Goal: Task Accomplishment & Management: Complete application form

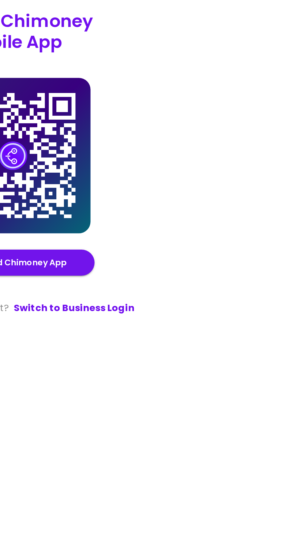
click at [207, 357] on link "Switch to Business Login" at bounding box center [180, 352] width 63 height 7
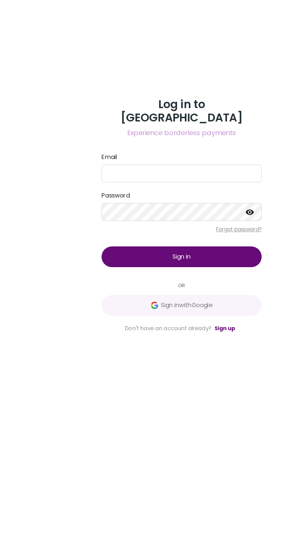
scroll to position [3, 0]
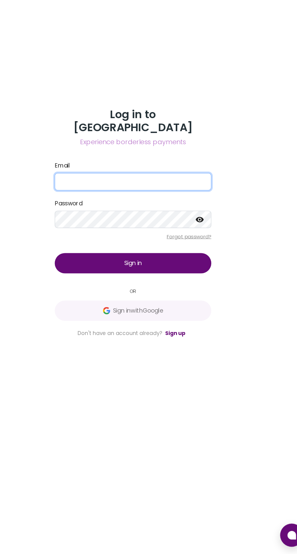
click at [188, 250] on input "Email" at bounding box center [148, 242] width 131 height 15
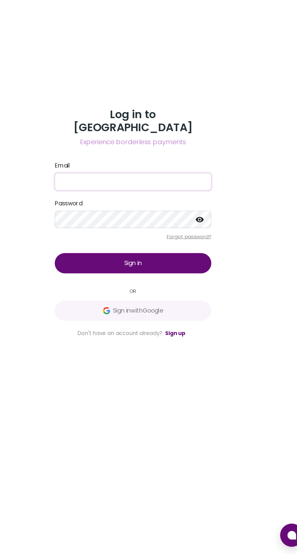
click at [164, 250] on input "Email" at bounding box center [148, 242] width 131 height 15
type input "Etim"
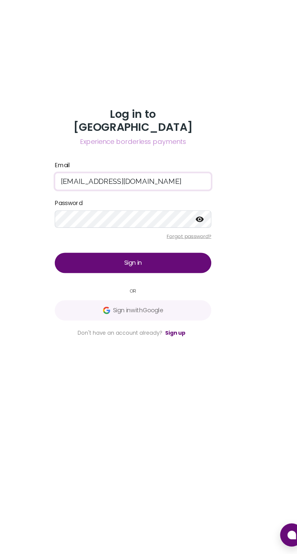
type input "[EMAIL_ADDRESS][DOMAIN_NAME]"
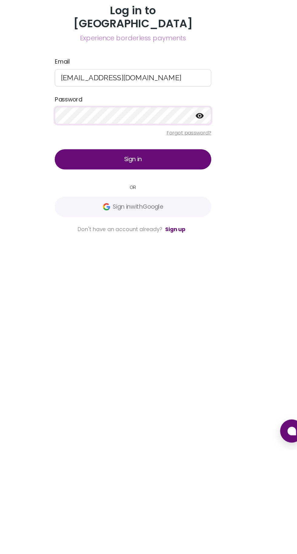
click at [185, 320] on button "Sign in" at bounding box center [148, 311] width 131 height 17
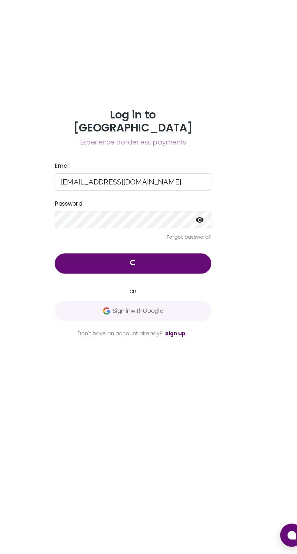
scroll to position [0, 0]
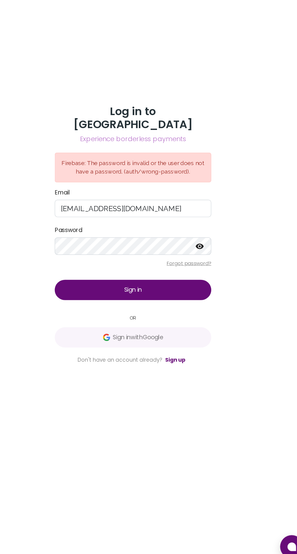
click at [204, 291] on icon at bounding box center [204, 286] width 7 height 7
click at [175, 332] on button "Sign in" at bounding box center [148, 323] width 131 height 17
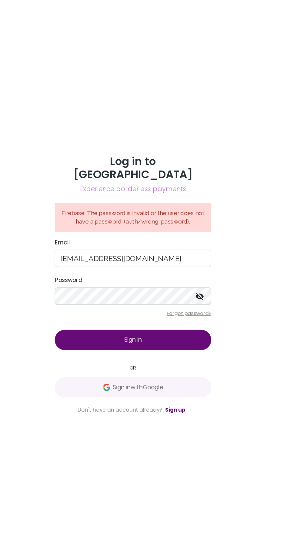
click at [181, 332] on button "Sign in" at bounding box center [148, 323] width 131 height 17
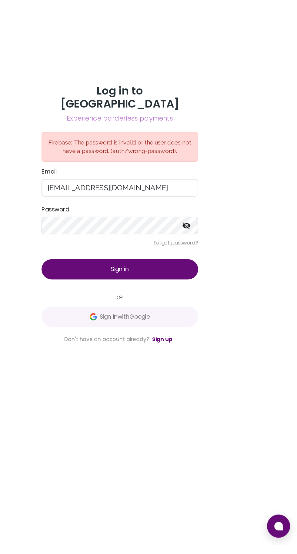
click at [48, 151] on div "Log in to Chimoney Experience borderless payments Firebase: The password is inv…" at bounding box center [148, 277] width 297 height 554
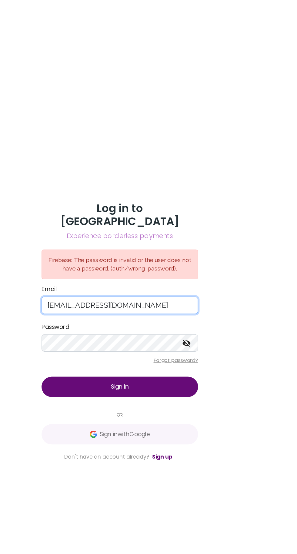
click at [180, 263] on input "[EMAIL_ADDRESS][DOMAIN_NAME]" at bounding box center [148, 255] width 131 height 15
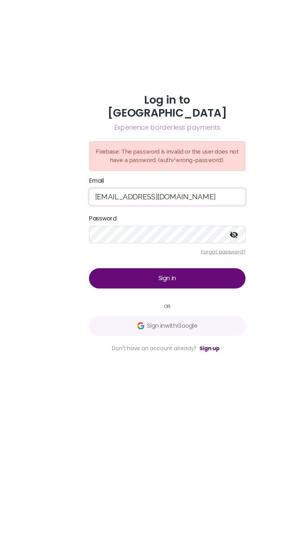
click at [175, 332] on button "Sign in" at bounding box center [148, 323] width 131 height 17
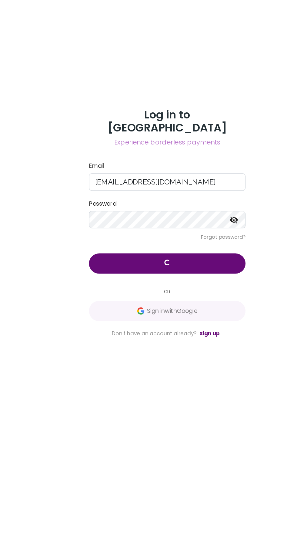
scroll to position [12, 0]
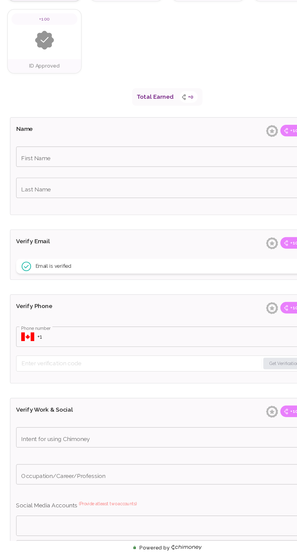
scroll to position [12, 0]
click at [153, 224] on input "First Name" at bounding box center [148, 222] width 253 height 17
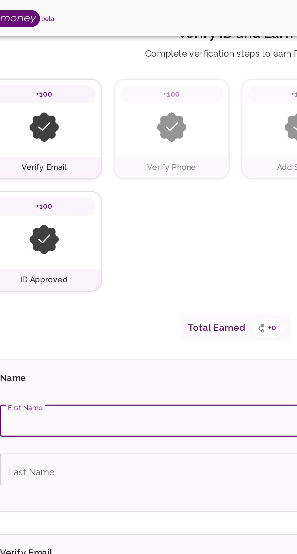
scroll to position [0, 0]
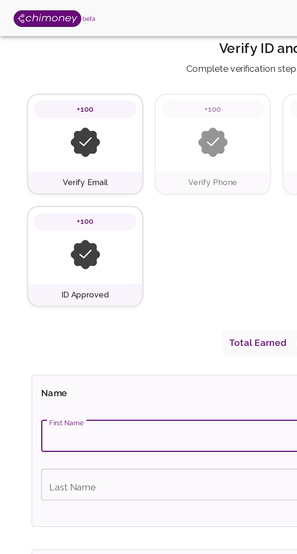
type input "No"
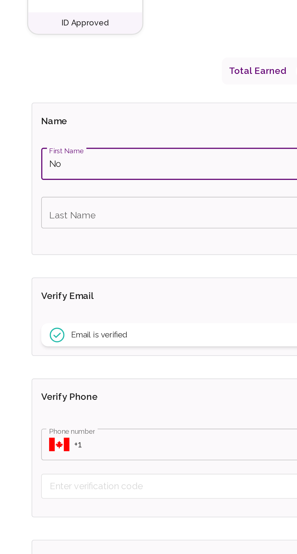
scroll to position [6, 0]
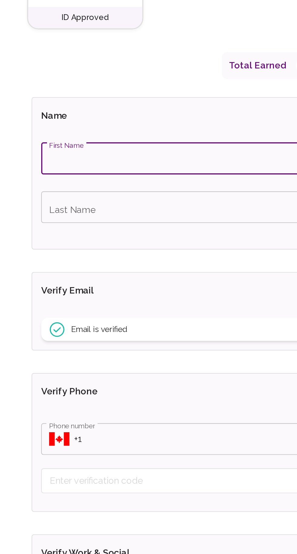
type input "[PERSON_NAME]"
click at [97, 253] on input "Last Name" at bounding box center [148, 254] width 253 height 17
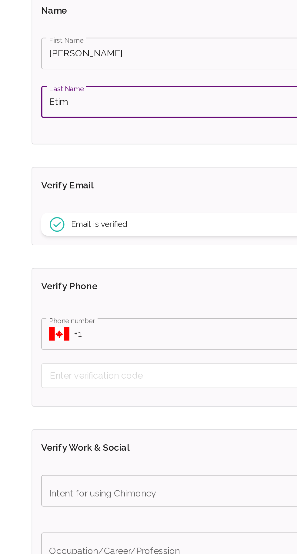
type input "Etim"
click at [99, 317] on div "Email is verified" at bounding box center [148, 320] width 253 height 12
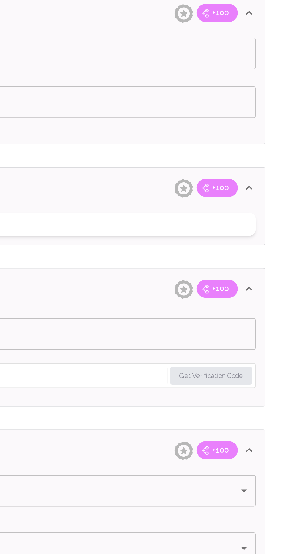
click at [261, 301] on span "+100" at bounding box center [256, 300] width 16 height 6
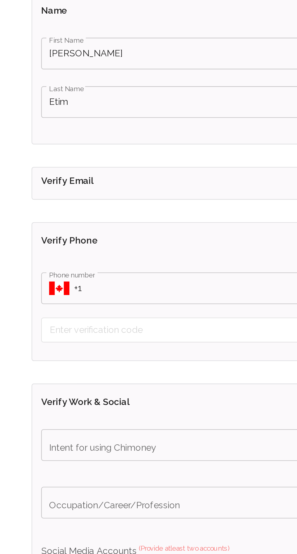
click at [88, 354] on input "Phone number" at bounding box center [157, 354] width 235 height 17
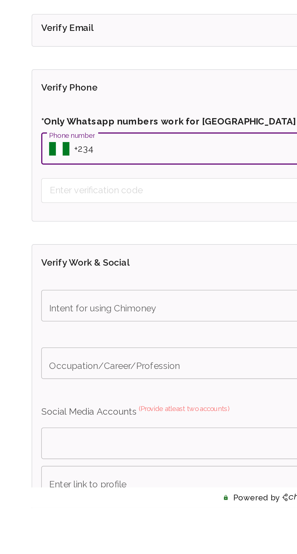
type input "[PHONE_NUMBER]"
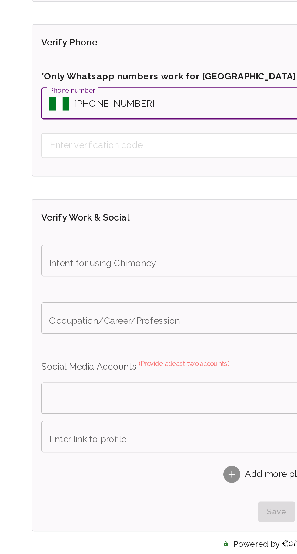
scroll to position [56, 0]
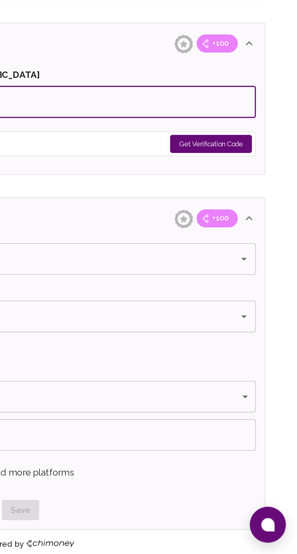
click at [253, 334] on button "Get Verification Code" at bounding box center [251, 334] width 44 height 10
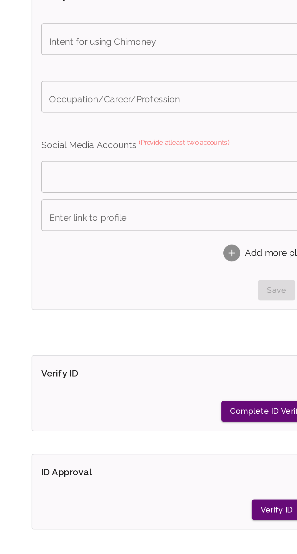
scroll to position [241, 0]
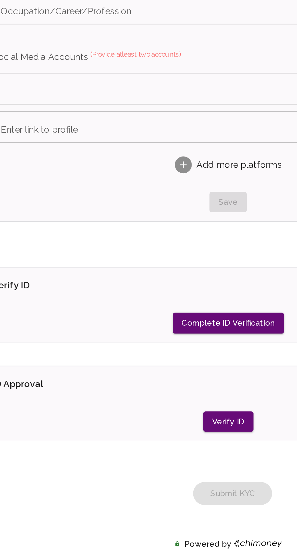
click at [146, 482] on button "Verify ID" at bounding box center [148, 482] width 27 height 11
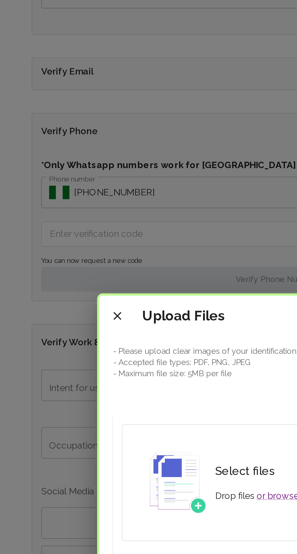
click at [63, 192] on icon "close" at bounding box center [63, 193] width 4 height 4
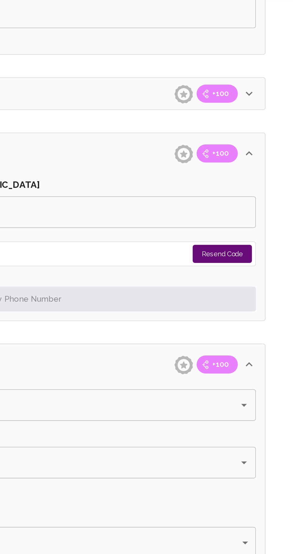
scroll to position [231, 0]
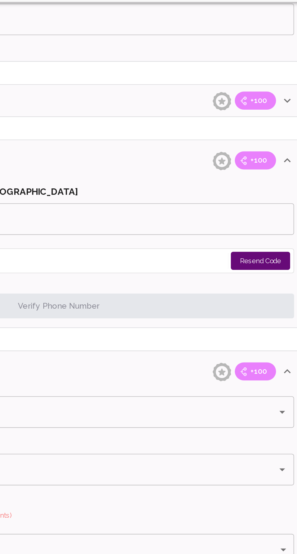
click at [255, 159] on button "Resend Code" at bounding box center [257, 159] width 32 height 10
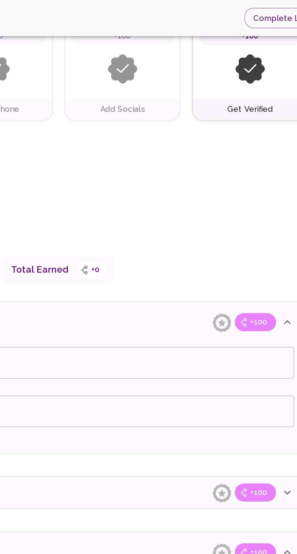
scroll to position [0, 0]
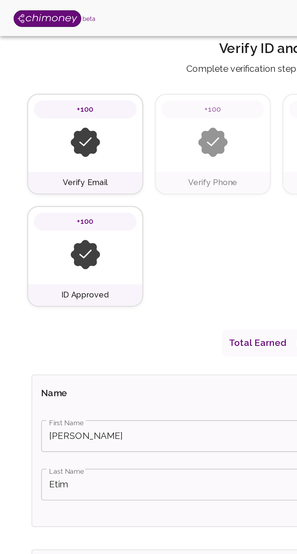
click at [55, 93] on div "Verify Email" at bounding box center [45, 98] width 61 height 12
click at [52, 152] on div "+100" at bounding box center [45, 132] width 61 height 42
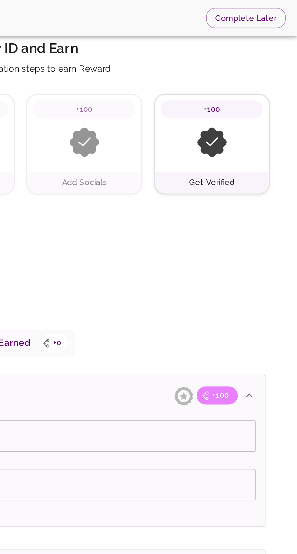
click at [278, 10] on button "Complete Later" at bounding box center [269, 9] width 43 height 11
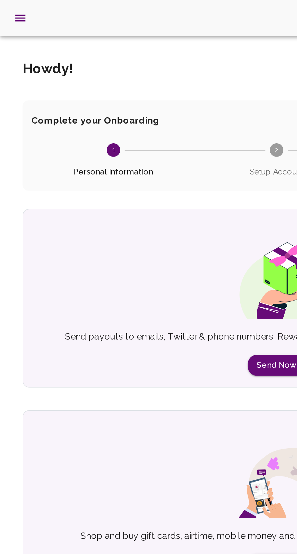
click at [13, 10] on icon "open drawer" at bounding box center [10, 9] width 7 height 7
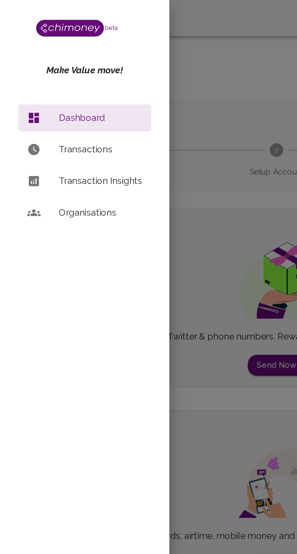
click at [119, 115] on div at bounding box center [148, 277] width 297 height 554
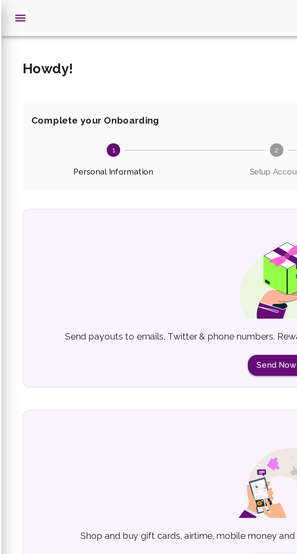
click at [120, 127] on img at bounding box center [149, 148] width 62 height 45
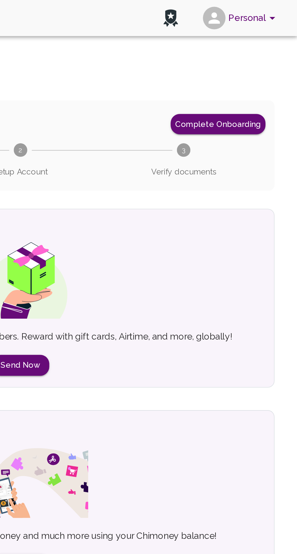
click at [273, 8] on button "Personal" at bounding box center [267, 10] width 46 height 16
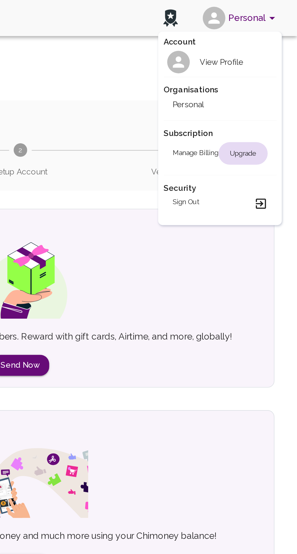
click at [234, 33] on icon at bounding box center [233, 33] width 9 height 9
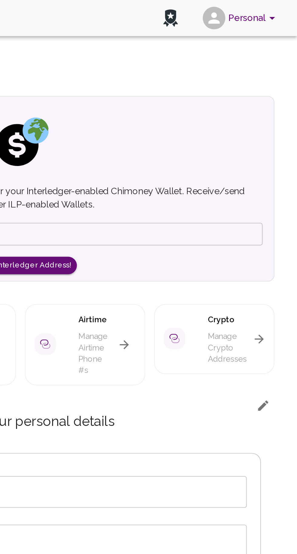
click at [282, 12] on icon "account of current user" at bounding box center [283, 9] width 7 height 7
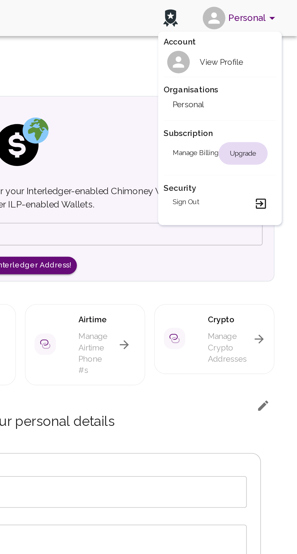
click at [252, 51] on li "Personal" at bounding box center [255, 56] width 61 height 10
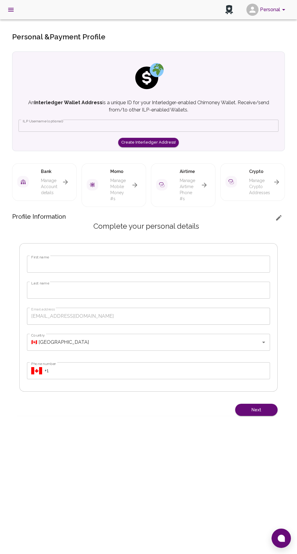
click at [284, 10] on icon "account of current user" at bounding box center [283, 10] width 3 height 2
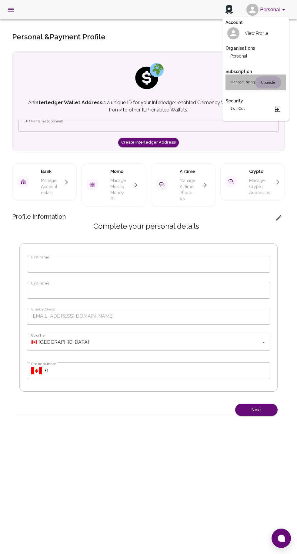
click at [266, 86] on div "Upgrade" at bounding box center [268, 82] width 26 height 12
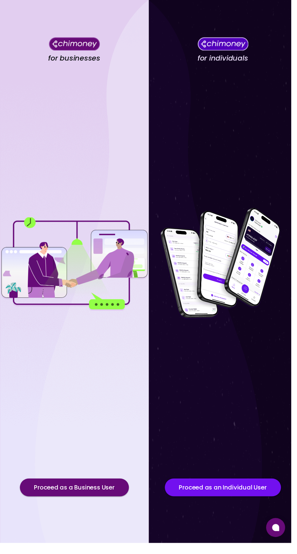
click at [230, 506] on button "Proceed as an Individual User" at bounding box center [227, 497] width 118 height 18
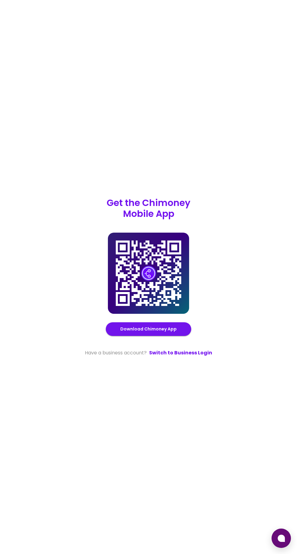
click at [284, 539] on icon at bounding box center [280, 538] width 7 height 7
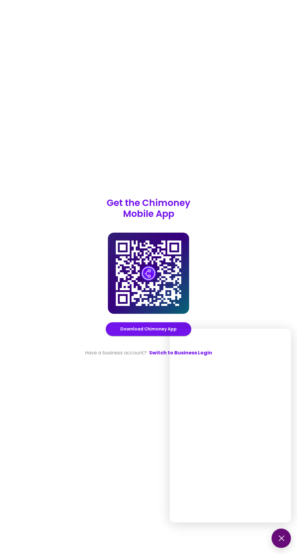
click at [213, 497] on iframe at bounding box center [230, 426] width 121 height 194
click at [173, 296] on icon at bounding box center [148, 273] width 65 height 65
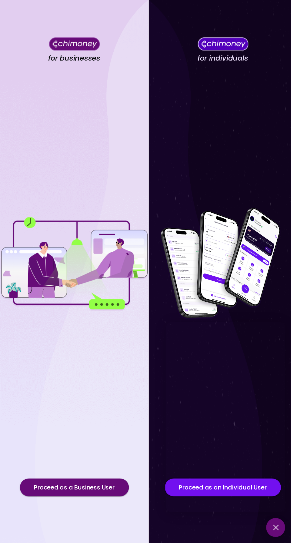
click at [287, 548] on button at bounding box center [280, 538] width 19 height 19
